Goal: Complete application form

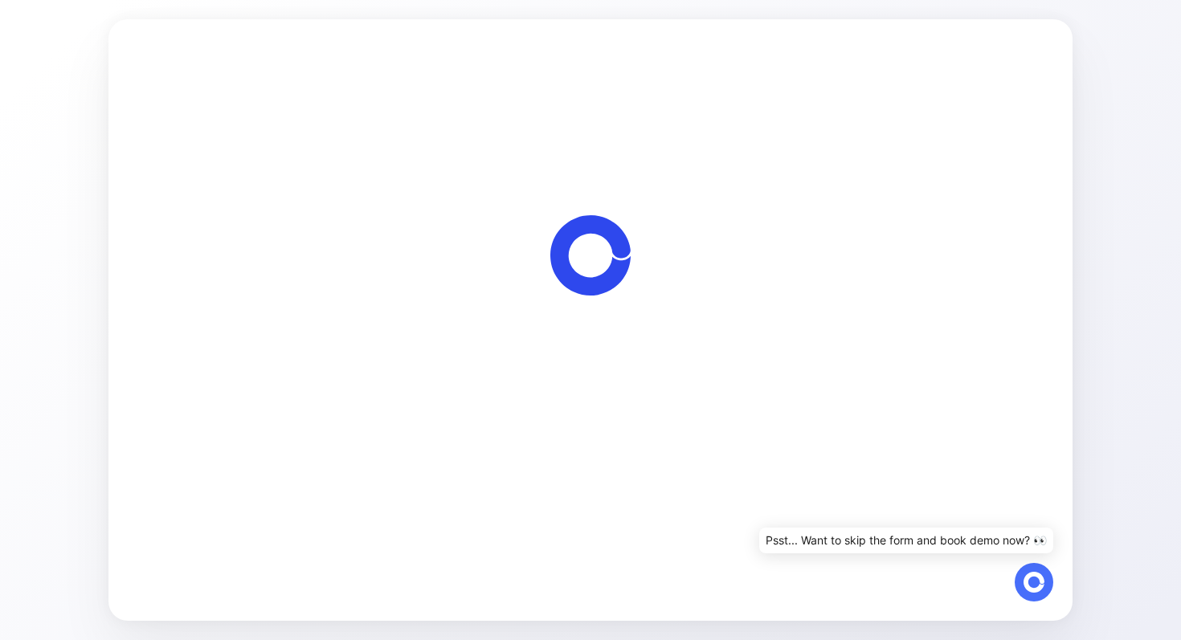
click at [601, 412] on span "Let's start" at bounding box center [591, 412] width 54 height 19
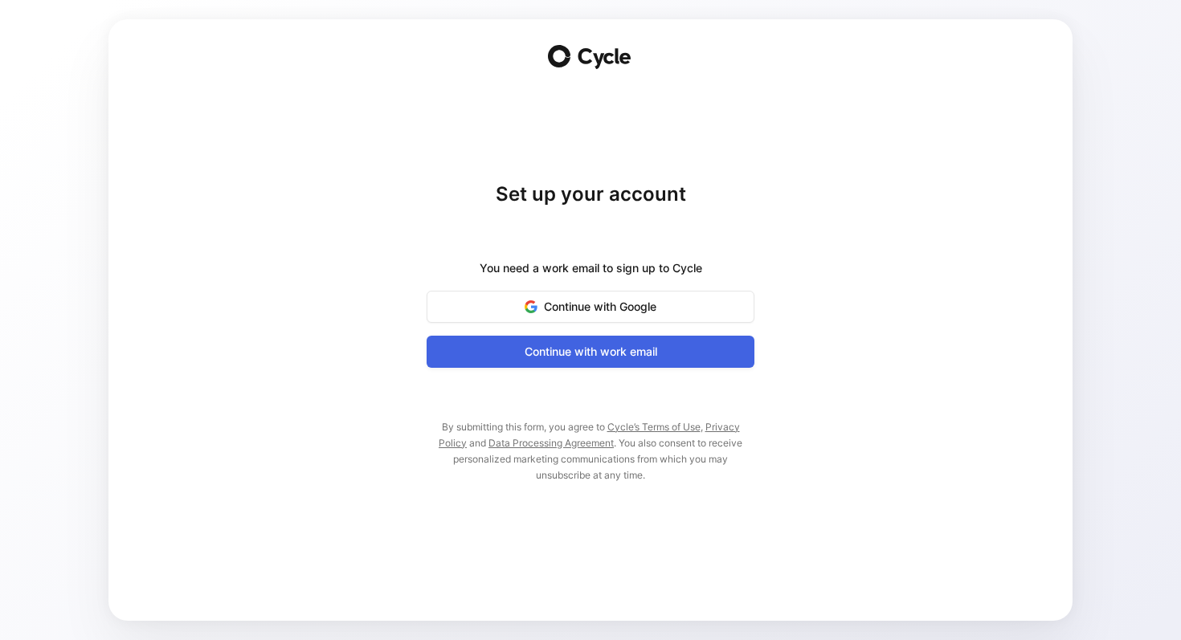
click at [638, 352] on span "Continue with work email" at bounding box center [591, 351] width 288 height 19
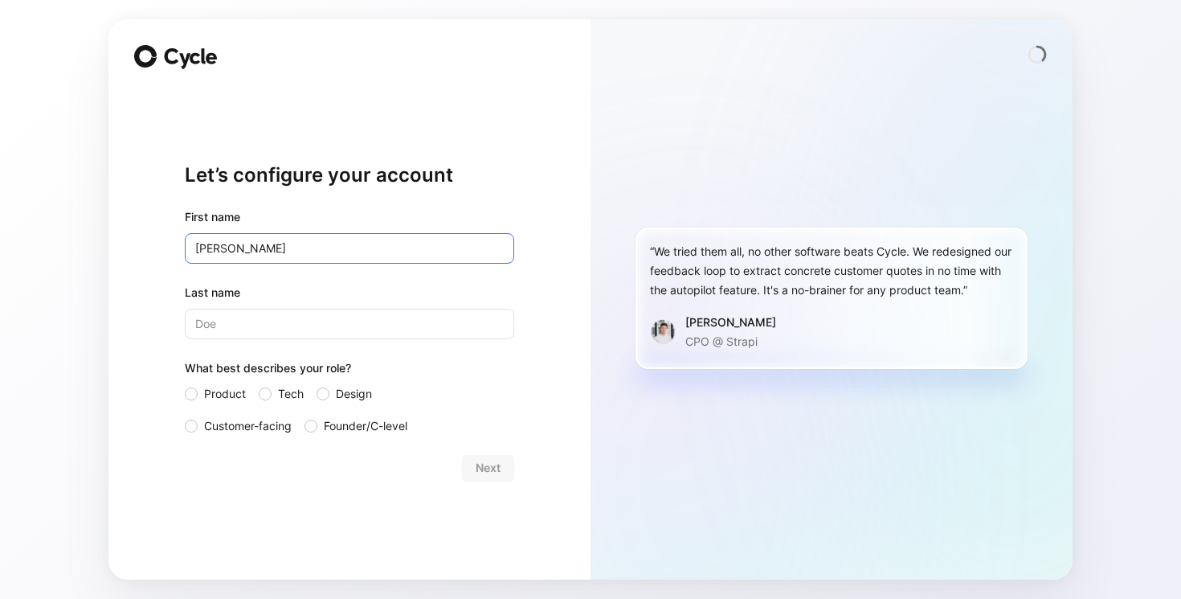
type input "Yasmine"
click at [291, 326] on input "Last name" at bounding box center [349, 324] width 329 height 31
type input "Bennani"
click at [193, 391] on div at bounding box center [191, 393] width 13 height 13
click at [185, 384] on input "Product" at bounding box center [185, 384] width 0 height 0
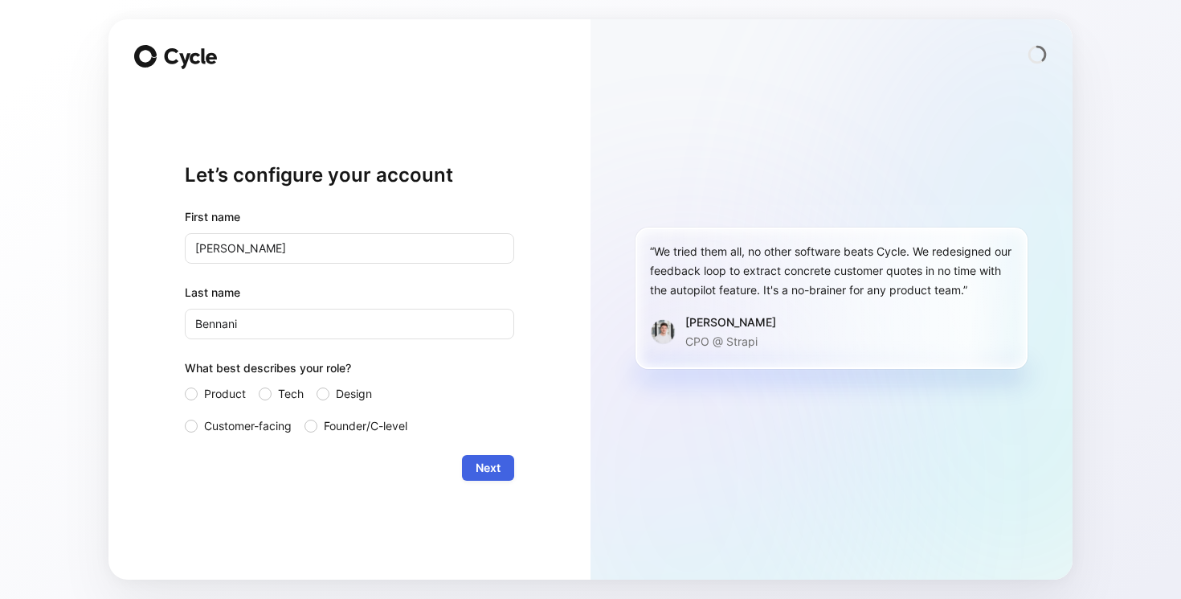
click at [493, 471] on span "Next" at bounding box center [488, 467] width 25 height 19
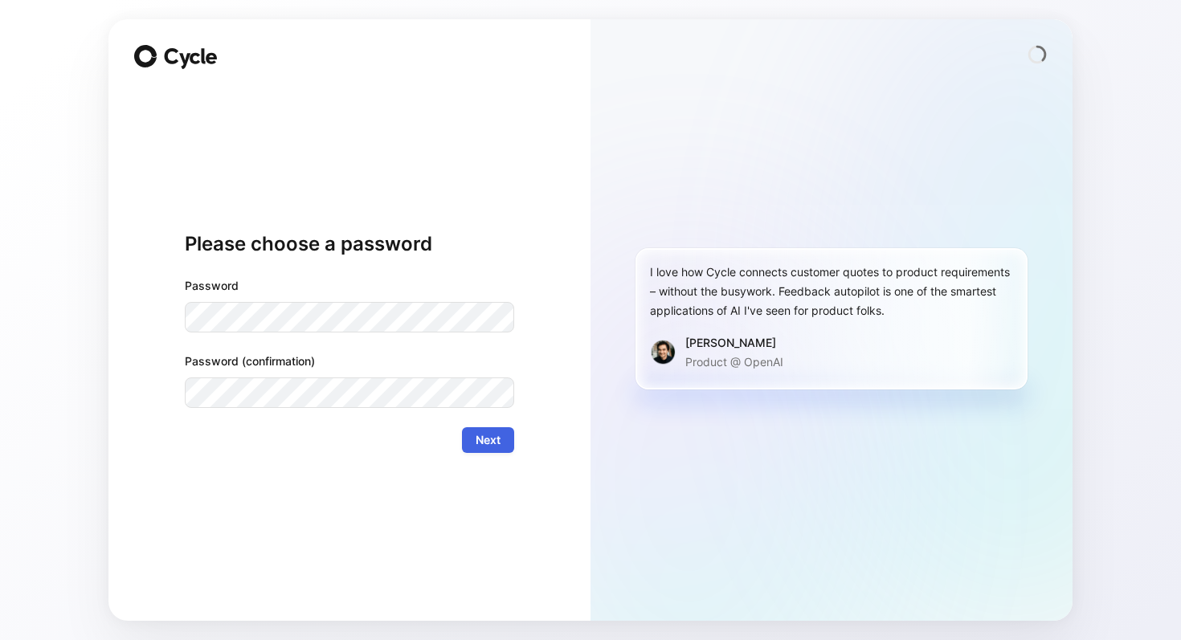
click at [501, 434] on button "Next" at bounding box center [488, 441] width 52 height 26
click at [484, 440] on span "Next" at bounding box center [488, 440] width 25 height 19
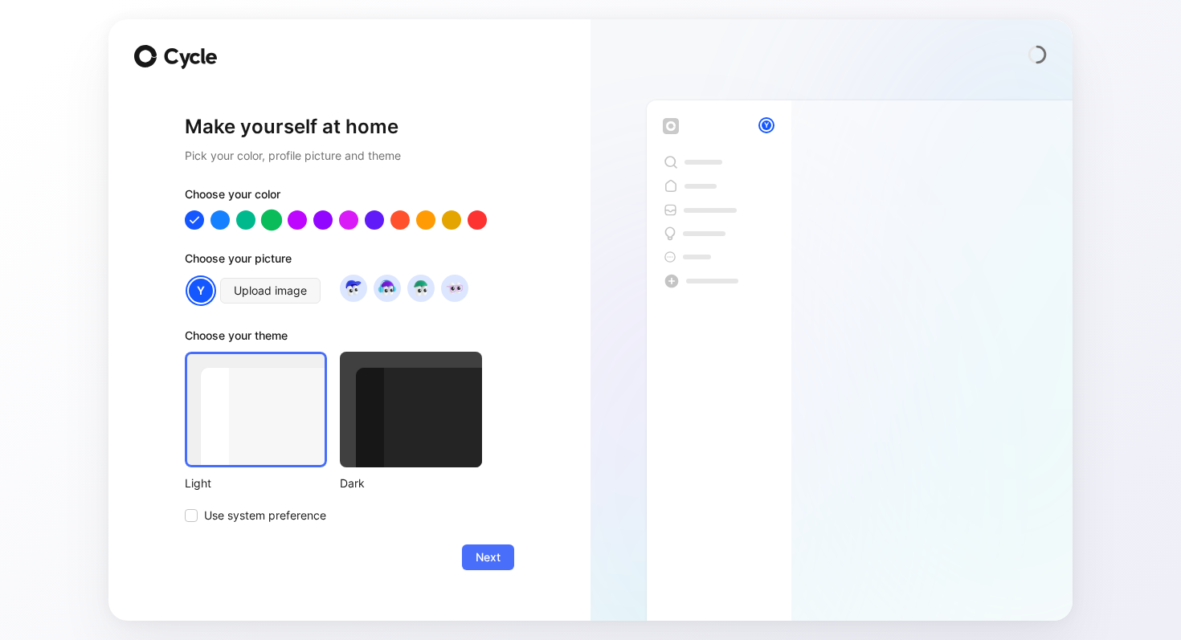
click at [273, 220] on div at bounding box center [271, 219] width 21 height 21
click at [419, 284] on img at bounding box center [421, 288] width 22 height 22
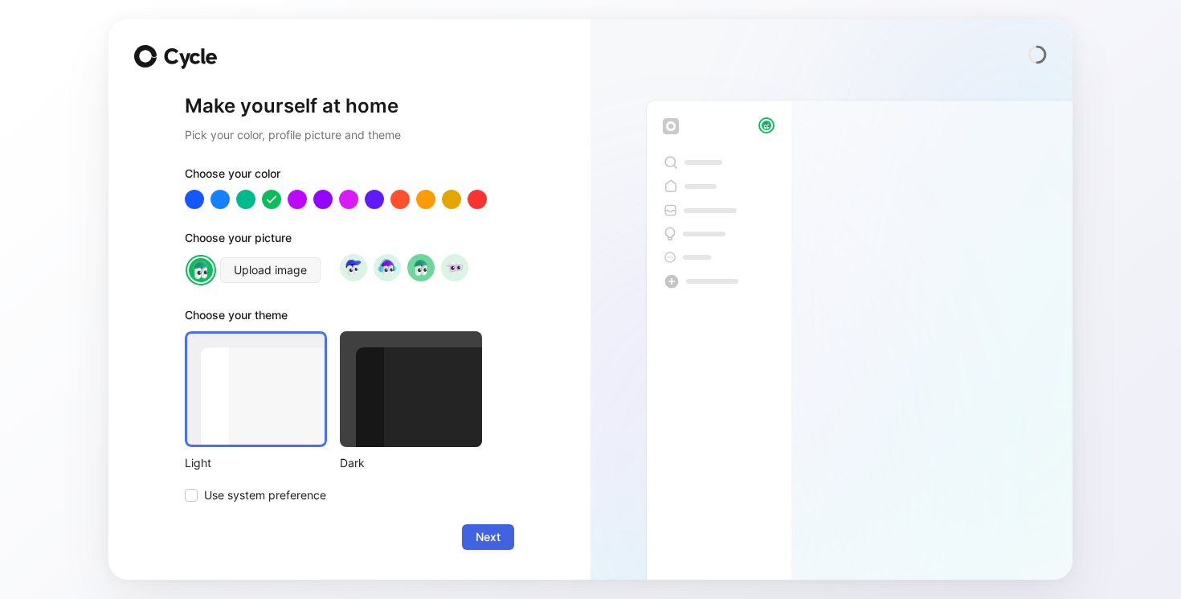
click at [489, 534] on span "Next" at bounding box center [488, 536] width 25 height 19
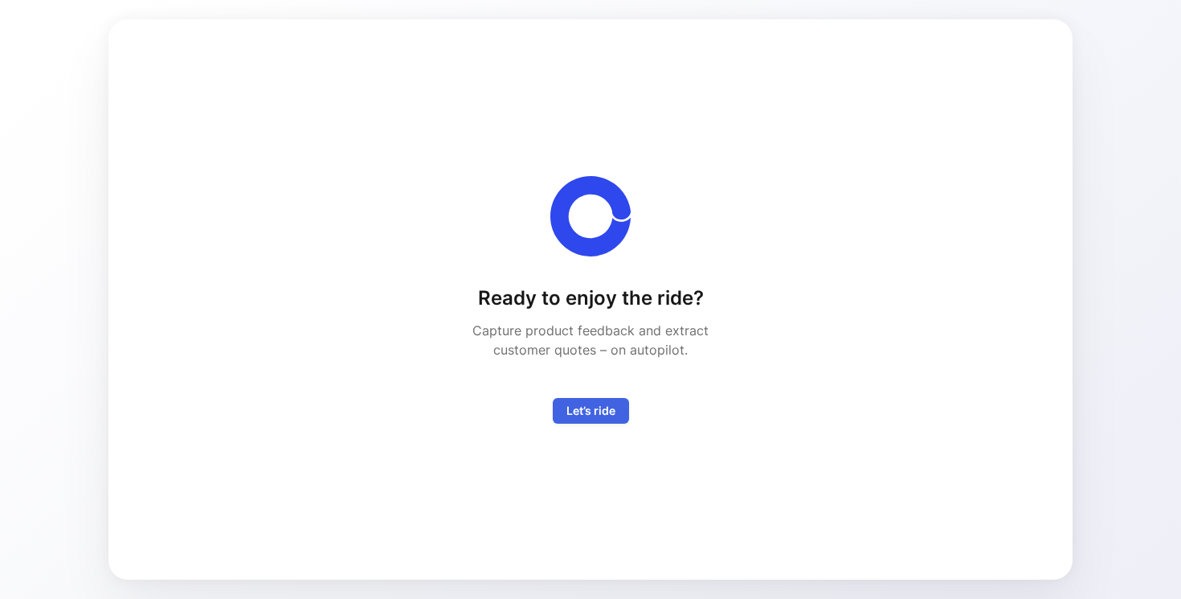
click at [609, 413] on span "Let’s ride" at bounding box center [591, 410] width 49 height 19
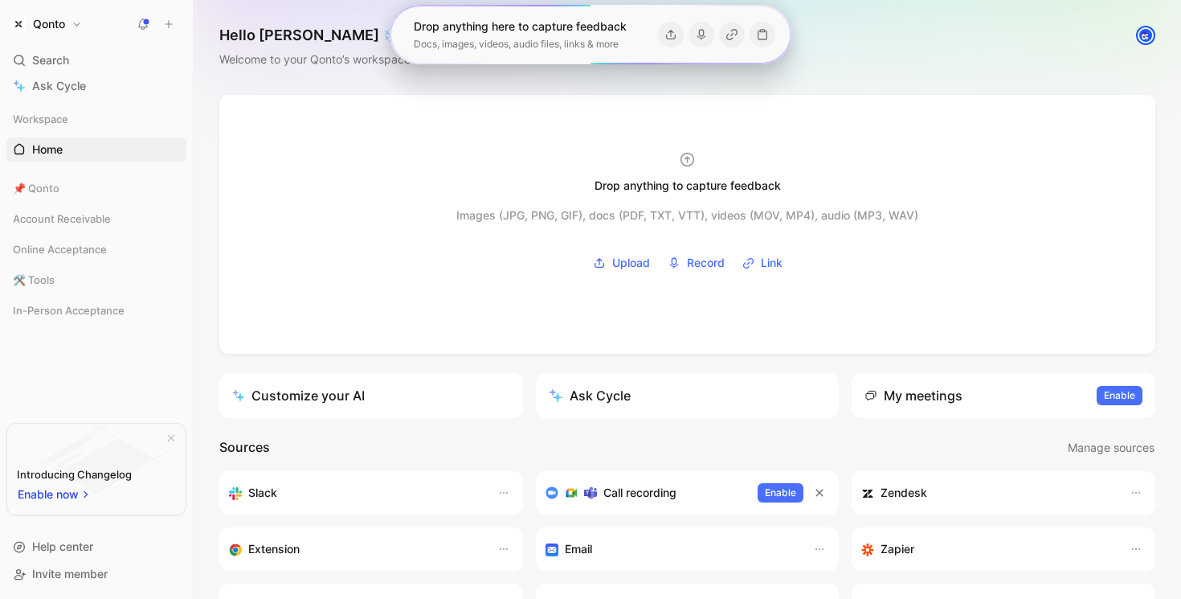
click at [882, 49] on div "Hello Yasmine ❄️ COLLABORATOR Welcome to your Qonto’s workspace" at bounding box center [688, 47] width 988 height 95
click at [110, 221] on span "Account Receivable" at bounding box center [62, 219] width 98 height 16
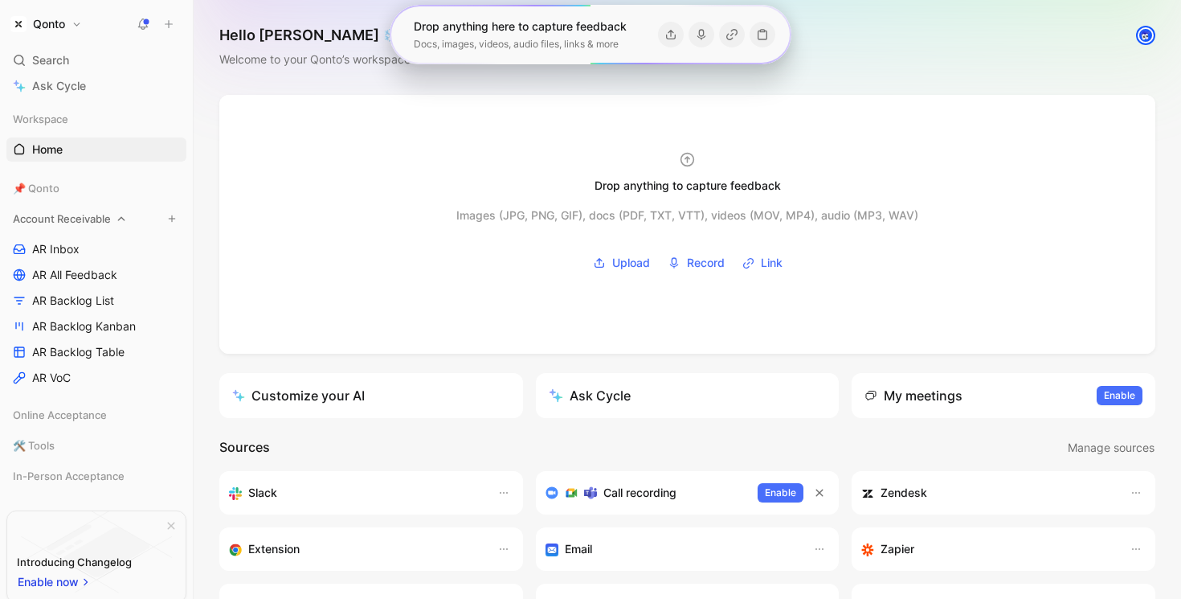
click at [110, 220] on span "Account Receivable" at bounding box center [62, 219] width 98 height 16
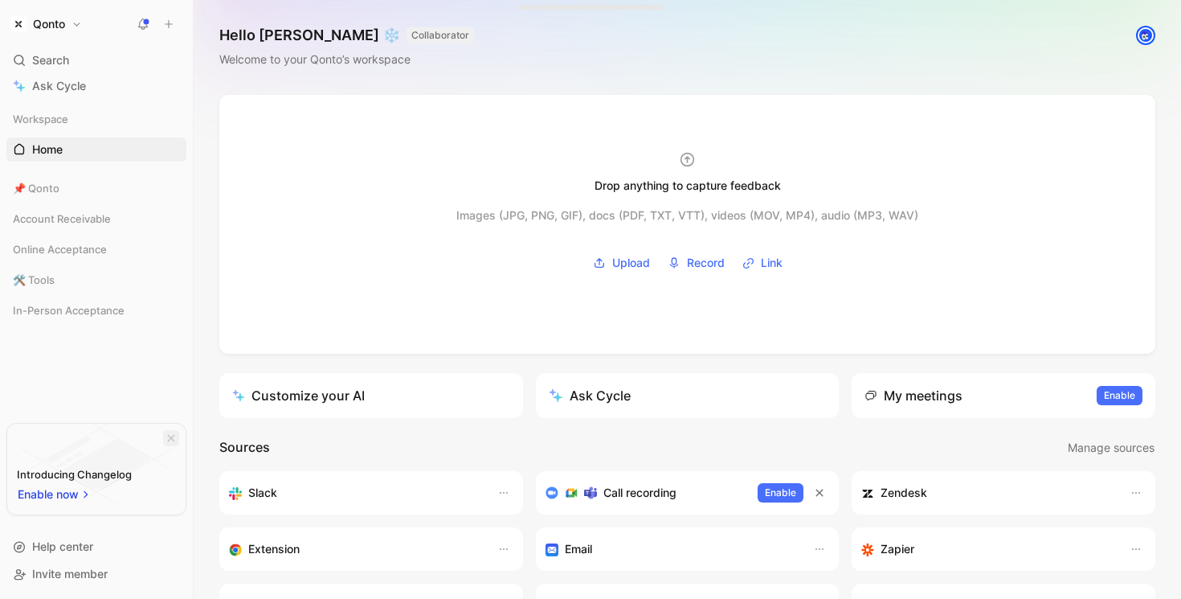
click at [172, 436] on icon "button" at bounding box center [171, 438] width 7 height 7
click at [61, 272] on div "🛠️ Tools" at bounding box center [96, 280] width 180 height 24
click at [63, 273] on div "🛠️ Tools" at bounding box center [96, 280] width 180 height 24
drag, startPoint x: 50, startPoint y: 277, endPoint x: 52, endPoint y: 321, distance: 43.5
click at [52, 321] on div "Workspace Home G then H 📌 Qonto Account Receivable Online Acceptance 🛠️ Tools I…" at bounding box center [96, 312] width 180 height 411
